Goal: Browse casually

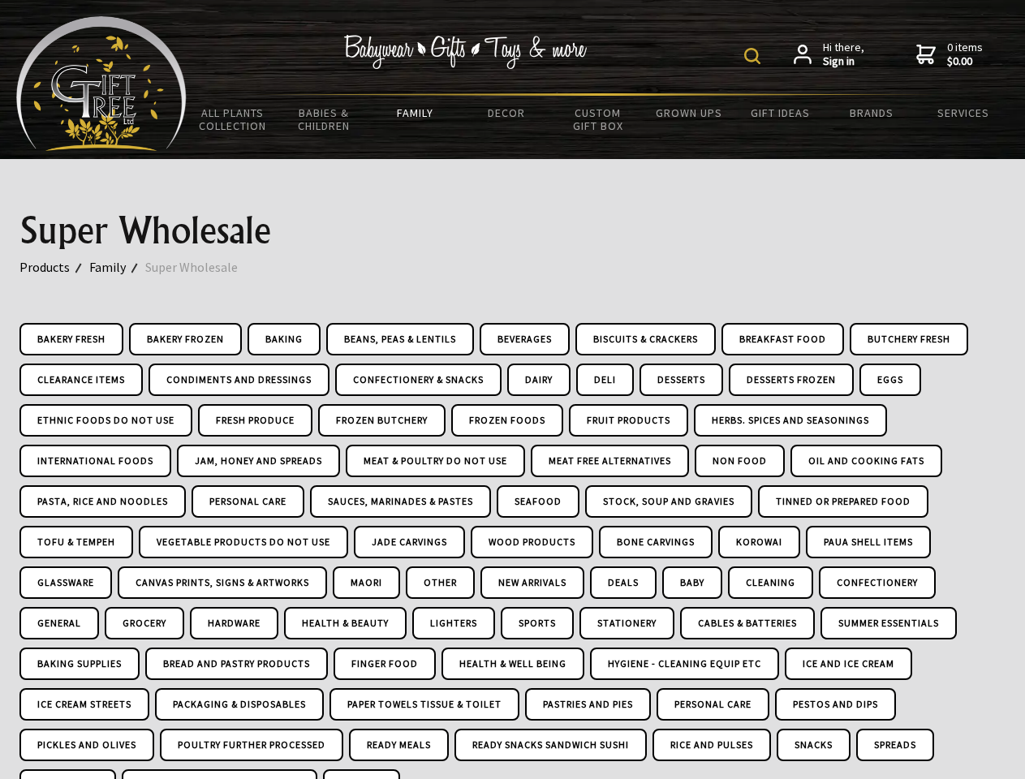
click at [754, 56] on img at bounding box center [752, 56] width 16 height 16
